Goal: Task Accomplishment & Management: Complete application form

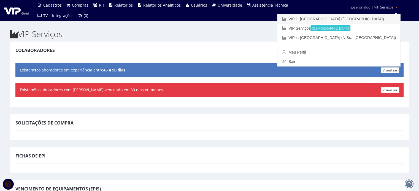
click at [377, 16] on link "VIP L. [GEOGRAPHIC_DATA] ([GEOGRAPHIC_DATA])" at bounding box center [338, 18] width 123 height 9
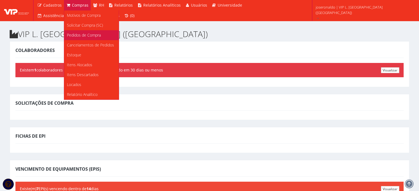
click at [81, 37] on span "Pedidos de Compra" at bounding box center [84, 34] width 34 height 5
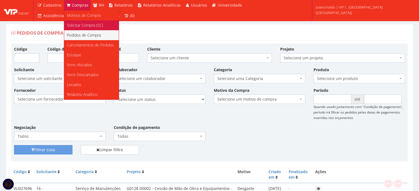
click at [81, 27] on span "Solicitar Compra (SC)" at bounding box center [85, 25] width 36 height 5
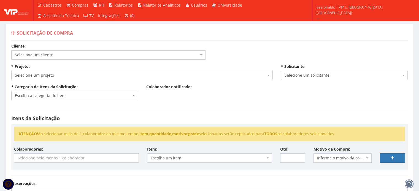
click at [45, 51] on span "Selecione um cliente" at bounding box center [108, 54] width 194 height 9
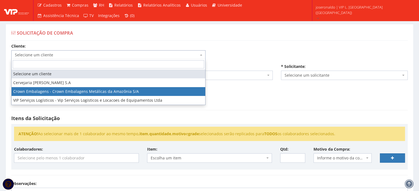
select select "23"
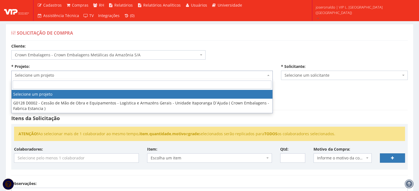
click at [55, 75] on span "Selecione um projeto" at bounding box center [140, 76] width 251 height 6
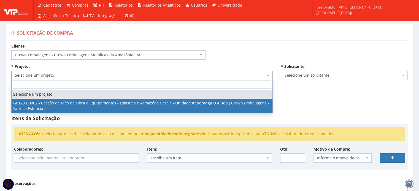
select select "128"
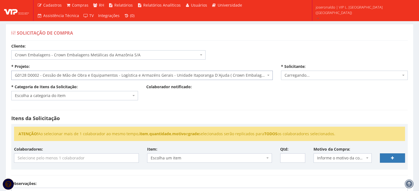
select select "1278"
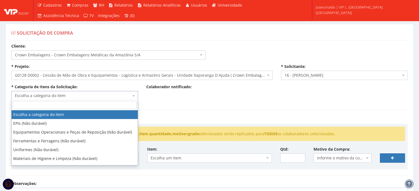
click at [90, 97] on span "Escolha a categoria do item" at bounding box center [73, 96] width 116 height 6
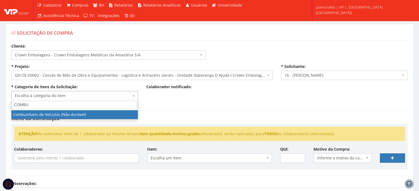
type input "COMBU"
select select "11"
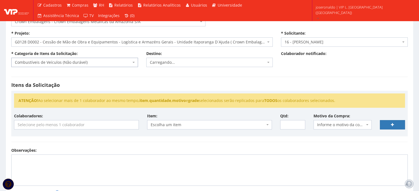
scroll to position [55, 0]
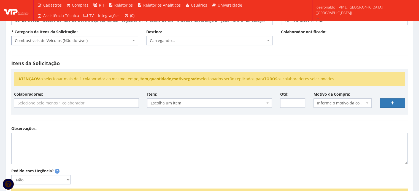
click at [55, 105] on input "search" at bounding box center [76, 103] width 124 height 9
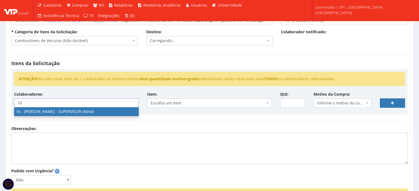
type input "16"
select select "1278"
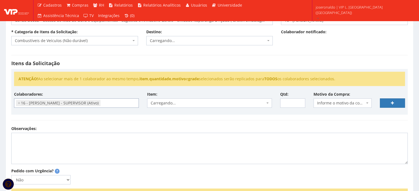
scroll to position [83, 0]
click at [179, 104] on span "Escolha um item" at bounding box center [208, 103] width 114 height 6
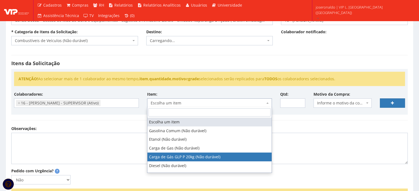
select select "792"
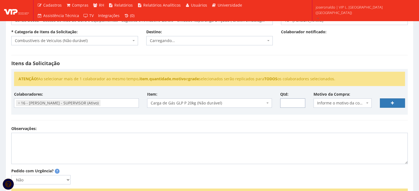
click at [288, 103] on input "Qtd:" at bounding box center [292, 103] width 25 height 9
type input "19"
click at [283, 115] on div "ATENÇÃO! Ao selecionar mais de 1 colaborador ao mesmo tempo, item , quantidade …" at bounding box center [209, 92] width 396 height 46
click at [355, 103] on span "Informe o motivo da compra" at bounding box center [341, 103] width 48 height 6
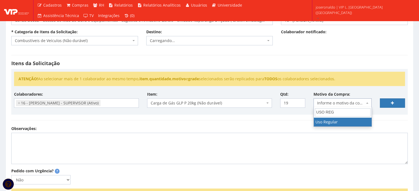
type input "USO REG"
select select "13"
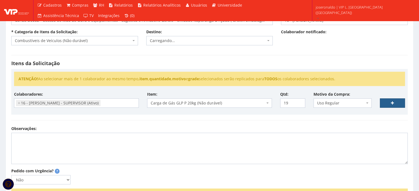
click at [393, 102] on link at bounding box center [391, 103] width 25 height 9
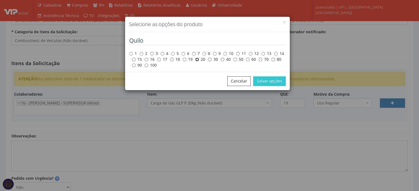
click at [196, 60] on input "20" at bounding box center [197, 60] width 4 height 4
radio input "true"
click at [271, 85] on button "Salvar opções" at bounding box center [269, 80] width 32 height 9
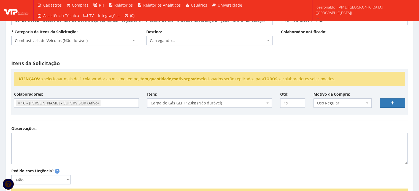
select select
type input "0"
select select
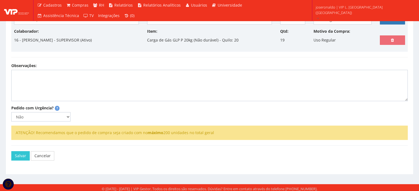
scroll to position [140, 0]
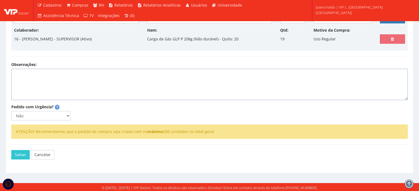
click at [125, 91] on textarea "Observações:" at bounding box center [209, 84] width 396 height 31
type textarea "p"
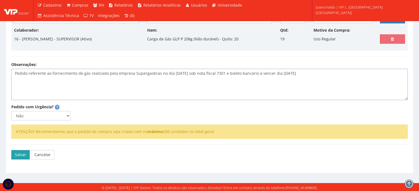
type textarea "Pedido referente ao fornecimento de gás realizado pela empresa Supergasbras no …"
click at [17, 155] on button "Salvar" at bounding box center [20, 154] width 18 height 9
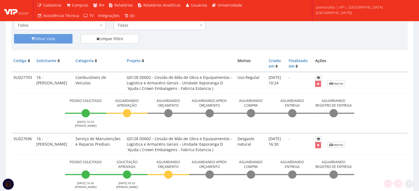
scroll to position [138, 0]
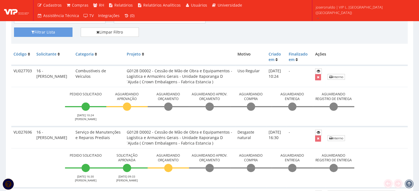
click at [23, 67] on td "VLI027703" at bounding box center [22, 76] width 23 height 22
click at [23, 70] on td "VLI027703" at bounding box center [22, 76] width 23 height 22
copy tr "VLI027703"
